Goal: Task Accomplishment & Management: Use online tool/utility

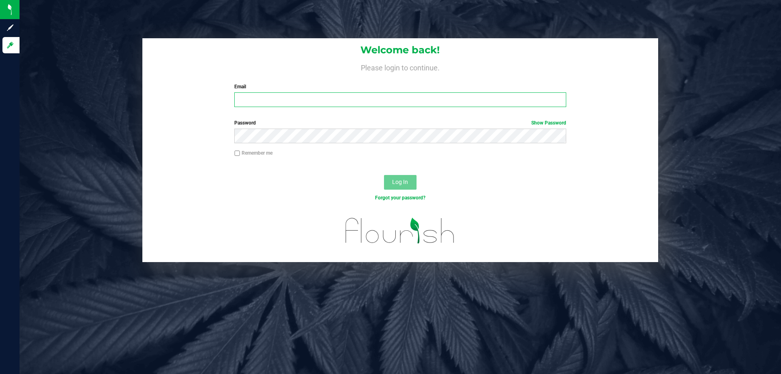
click at [294, 95] on input "Email" at bounding box center [399, 99] width 331 height 15
type input "ligarcia@liveparallel.com"
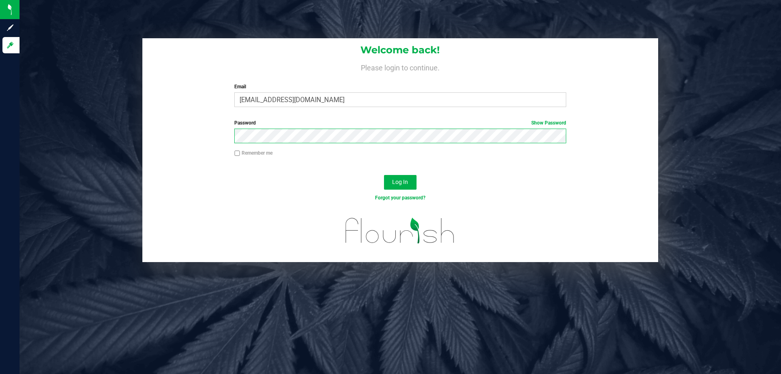
click at [384, 175] on button "Log In" at bounding box center [400, 182] width 33 height 15
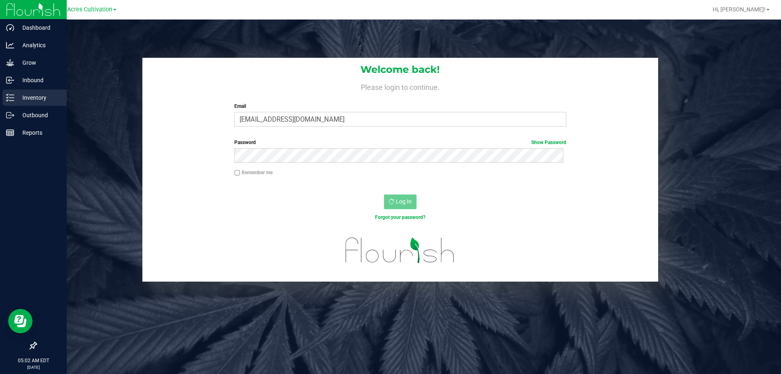
click at [20, 97] on p "Inventory" at bounding box center [38, 98] width 49 height 10
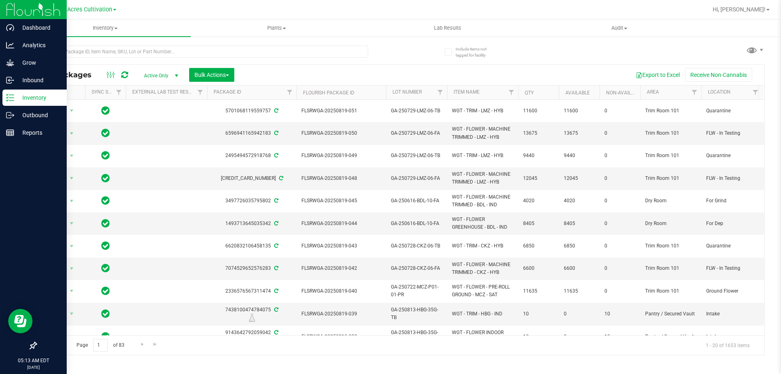
click at [17, 100] on p "Inventory" at bounding box center [38, 98] width 49 height 10
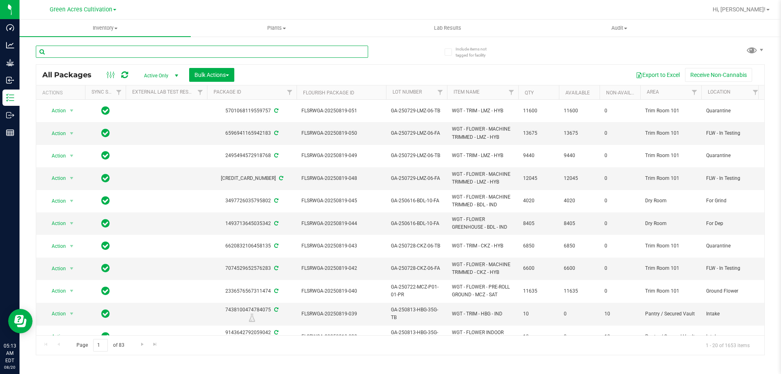
click at [88, 56] on input "text" at bounding box center [202, 52] width 332 height 12
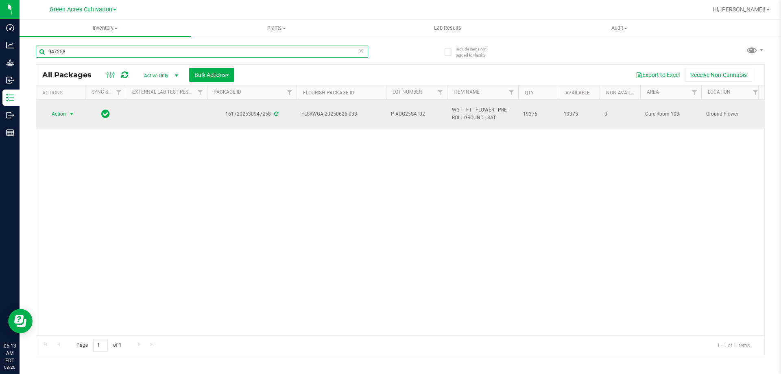
type input "947258"
click at [70, 114] on span "select" at bounding box center [71, 114] width 7 height 7
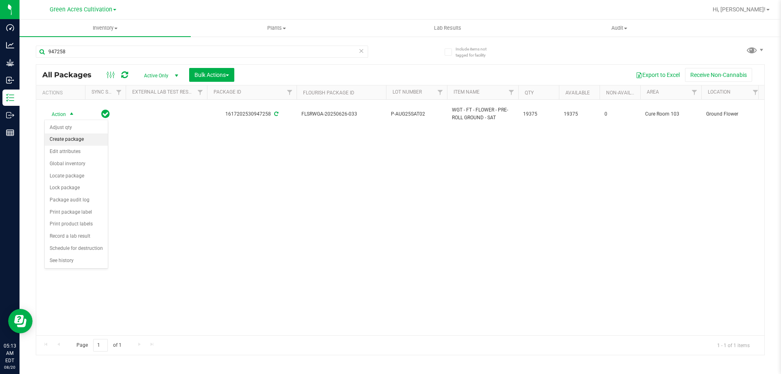
click at [76, 141] on li "Create package" at bounding box center [76, 139] width 63 height 12
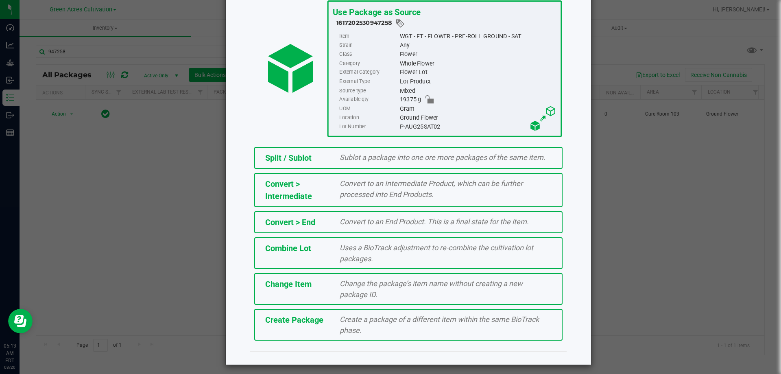
scroll to position [59, 0]
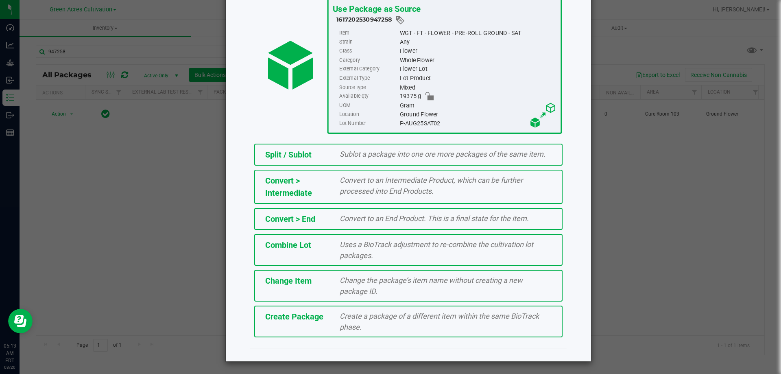
click at [307, 317] on span "Create Package" at bounding box center [294, 316] width 58 height 10
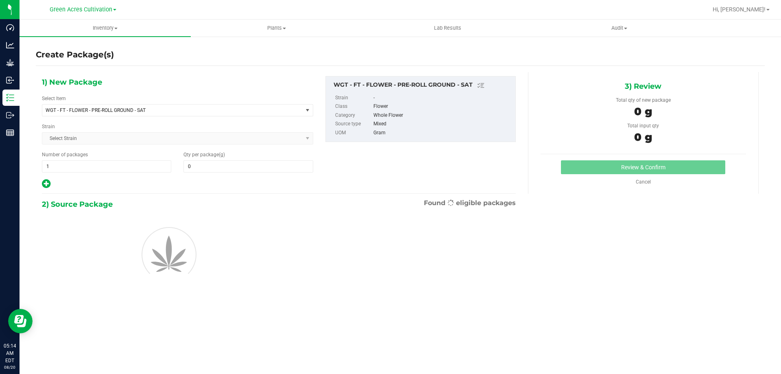
type input "0.0000"
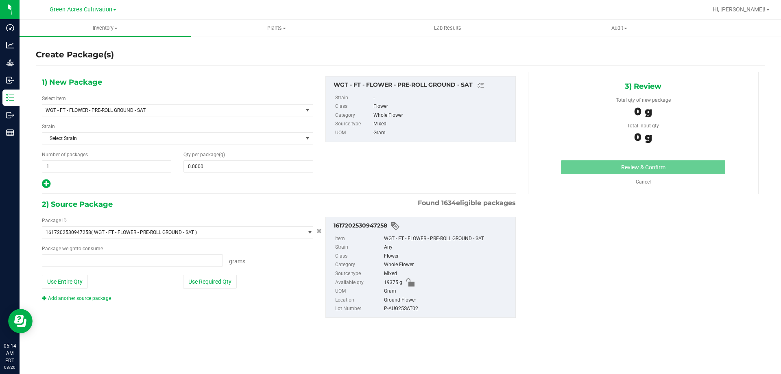
type input "0.0000 g"
click at [233, 163] on span at bounding box center [247, 166] width 129 height 12
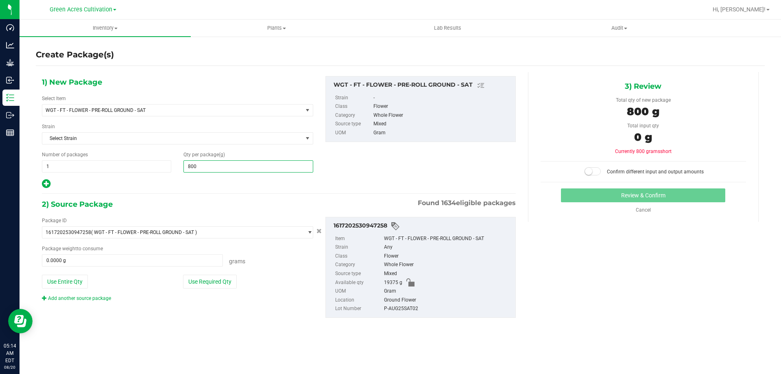
type input "8000"
type input "8,000.0000"
click at [218, 280] on button "Use Required Qty" at bounding box center [210, 281] width 54 height 14
type input "8000.0000 g"
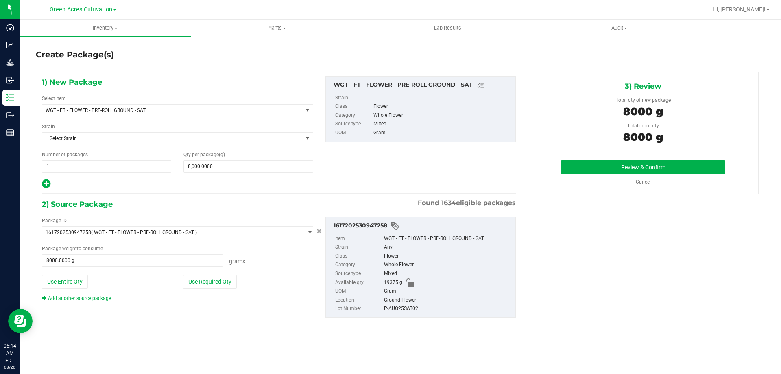
click at [401, 310] on div "P-AUG25SAT02" at bounding box center [447, 308] width 127 height 9
copy div "P-AUG25SAT02"
click at [575, 170] on button "Review & Confirm" at bounding box center [643, 167] width 164 height 14
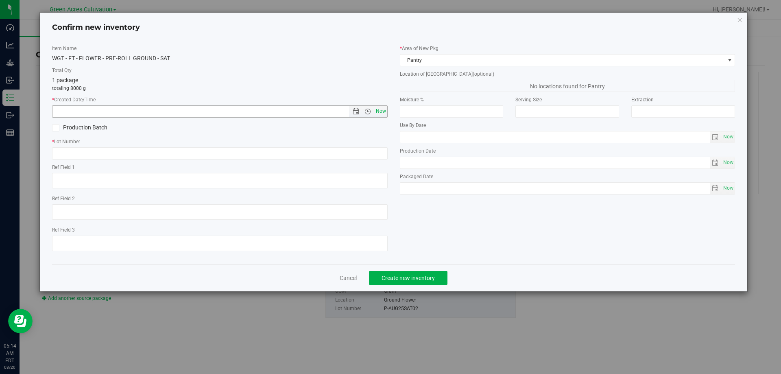
click at [385, 114] on span "Now" at bounding box center [381, 111] width 14 height 12
type input "8/20/2025 5:14 AM"
click at [354, 154] on input "text" at bounding box center [219, 153] width 335 height 12
paste input "P-AUG25SAT02"
type input "P-AUG25SAT02"
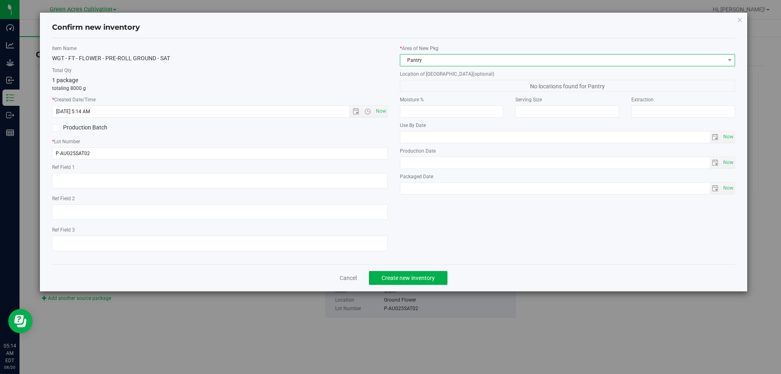
click at [452, 62] on span "Pantry" at bounding box center [562, 59] width 324 height 11
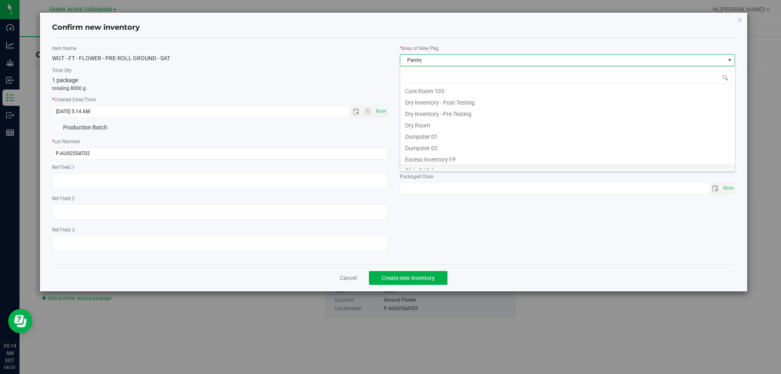
scroll to position [26, 0]
click at [432, 89] on li "Cure Room 103" at bounding box center [567, 90] width 335 height 11
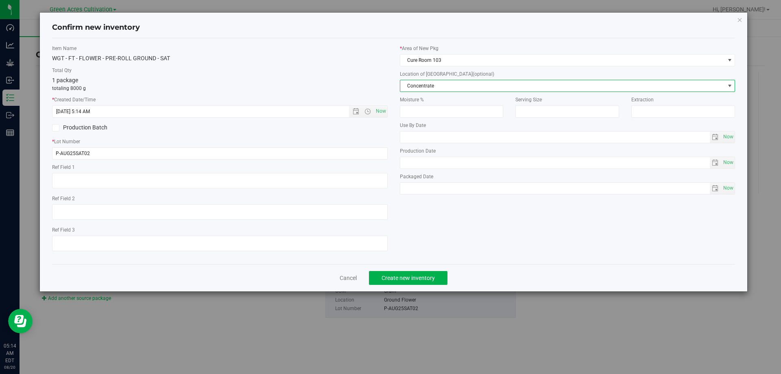
click at [434, 84] on span "Concentrate" at bounding box center [562, 85] width 324 height 11
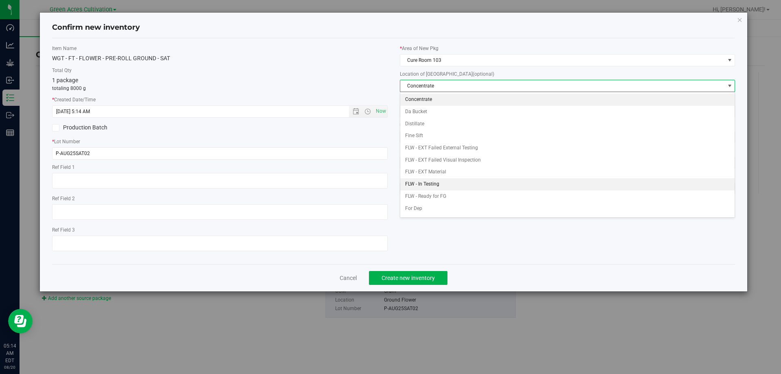
click at [436, 186] on li "FLW - In Testing" at bounding box center [567, 184] width 335 height 12
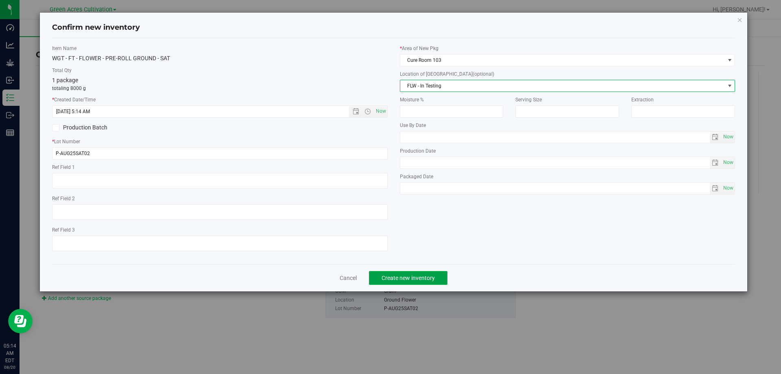
click at [435, 275] on button "Create new inventory" at bounding box center [408, 278] width 78 height 14
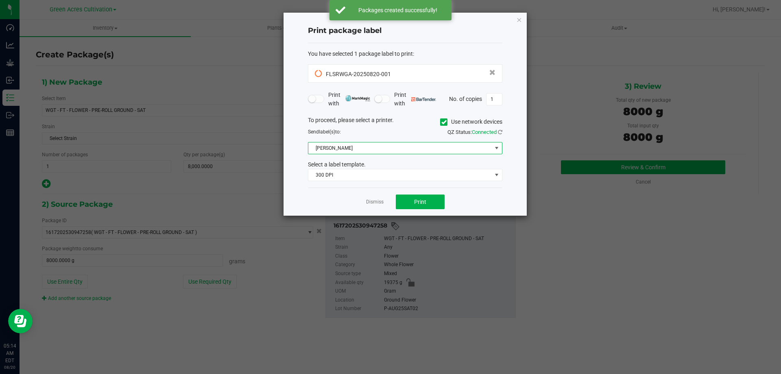
click at [464, 153] on span "Christine_TEST" at bounding box center [399, 147] width 183 height 11
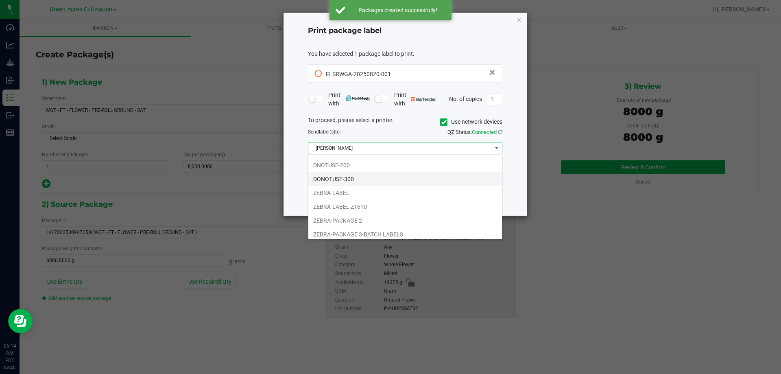
scroll to position [71, 0]
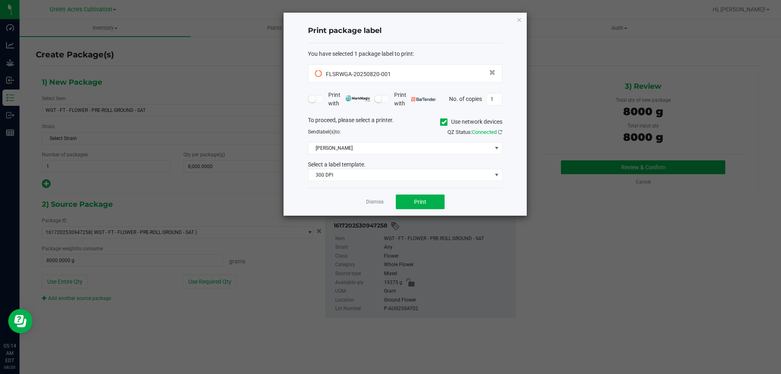
click at [441, 122] on icon at bounding box center [443, 122] width 5 height 0
click at [0, 0] on input "Use network devices" at bounding box center [0, 0] width 0 height 0
click at [418, 143] on span at bounding box center [405, 148] width 194 height 12
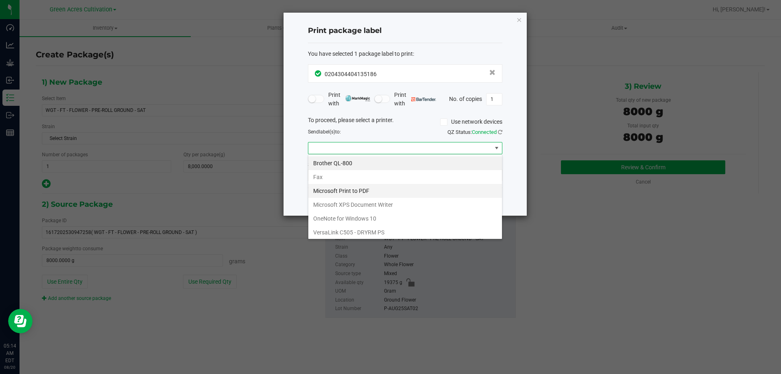
scroll to position [29, 0]
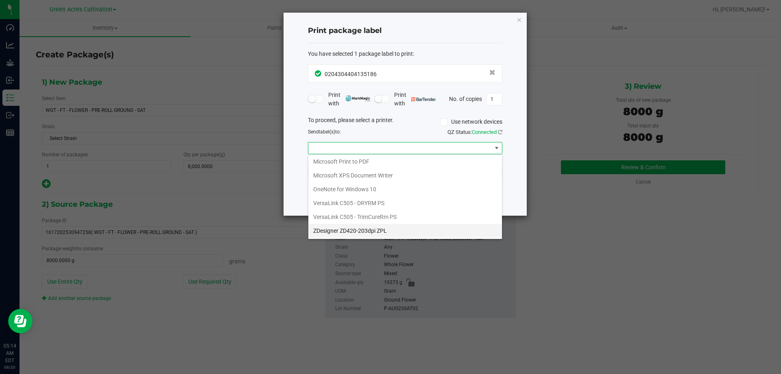
click at [351, 233] on ZPL "ZDesigner ZD420-203dpi ZPL" at bounding box center [405, 231] width 194 height 14
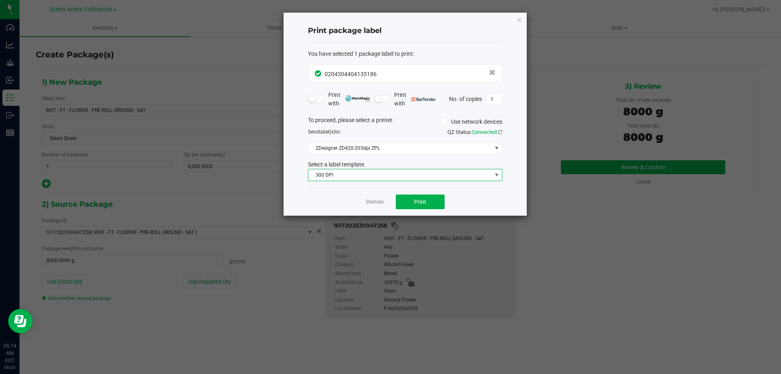
click at [378, 176] on span "300 DPI" at bounding box center [399, 174] width 183 height 11
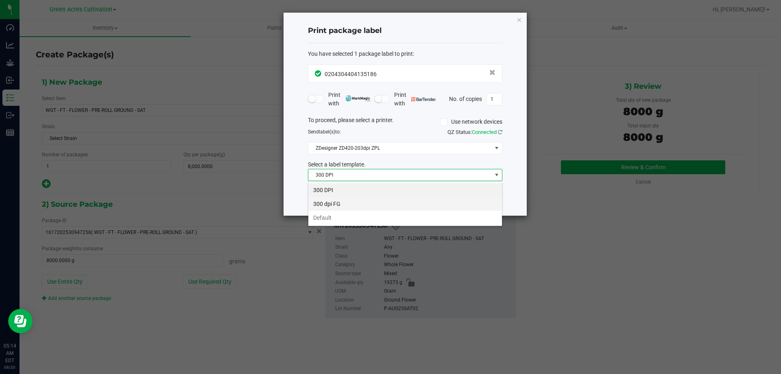
scroll to position [12, 194]
click at [345, 219] on li "Default" at bounding box center [405, 218] width 194 height 14
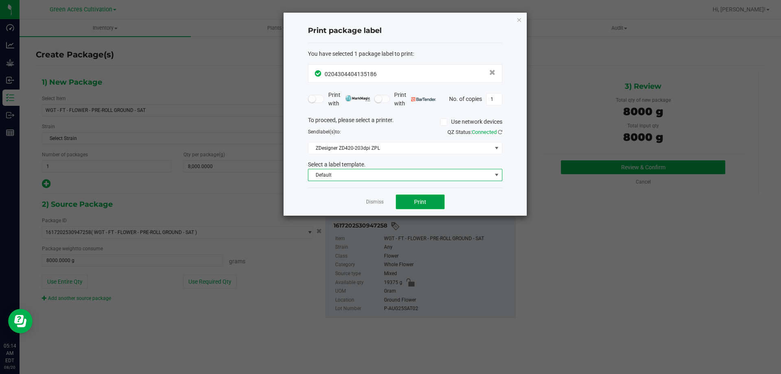
click at [434, 198] on button "Print" at bounding box center [420, 201] width 49 height 15
click at [519, 17] on icon "button" at bounding box center [519, 20] width 6 height 10
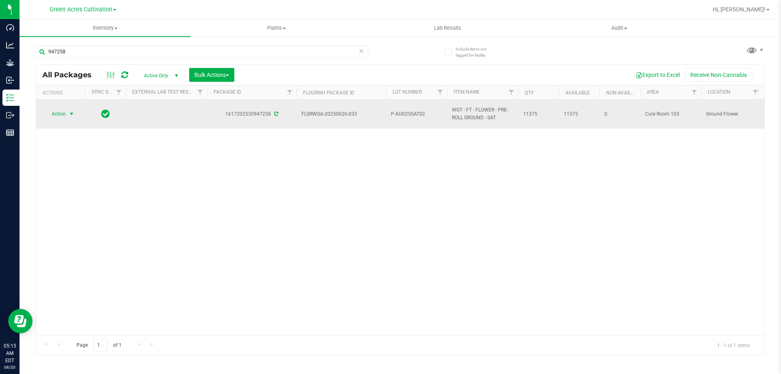
click at [68, 113] on span "select" at bounding box center [72, 113] width 10 height 11
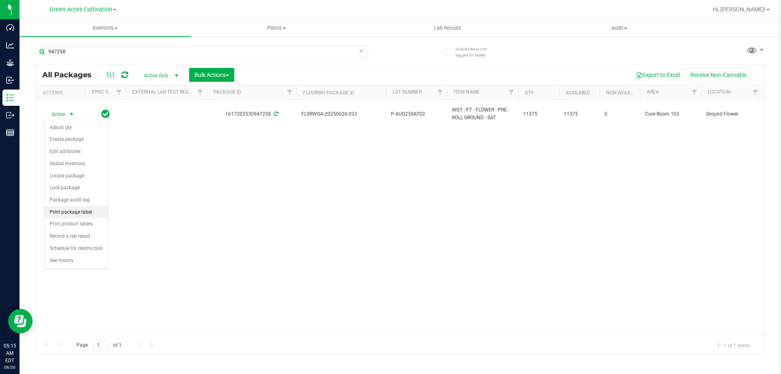
click at [80, 209] on li "Print package label" at bounding box center [76, 212] width 63 height 12
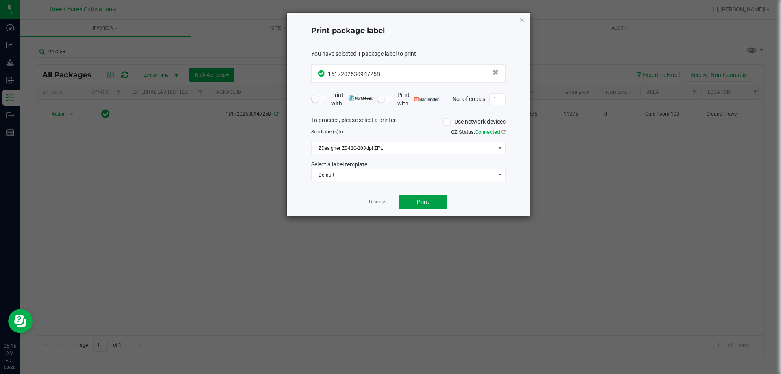
click at [427, 194] on button "Print" at bounding box center [422, 201] width 49 height 15
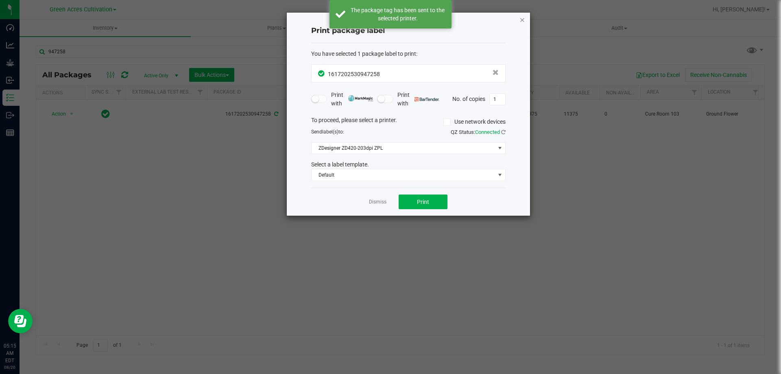
click at [520, 20] on icon "button" at bounding box center [522, 20] width 6 height 10
